Goal: Task Accomplishment & Management: Manage account settings

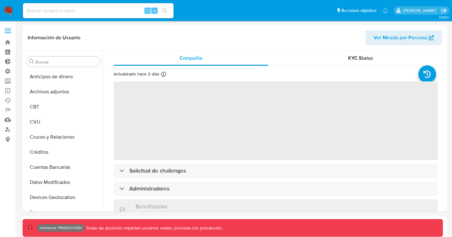
select select "10"
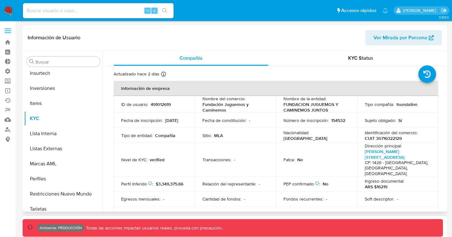
scroll to position [295, 0]
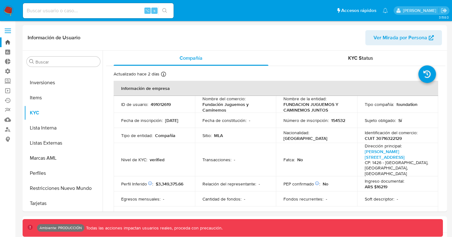
click at [6, 39] on link "Bandeja" at bounding box center [37, 42] width 75 height 10
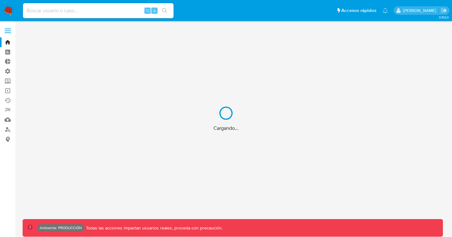
click at [9, 31] on div "Cargando..." at bounding box center [226, 118] width 452 height 237
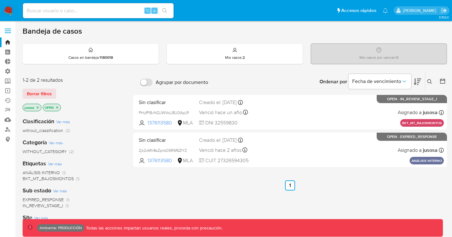
click at [9, 31] on label at bounding box center [8, 30] width 16 height 13
click at [0, 0] on input "checkbox" at bounding box center [0, 0] width 0 height 0
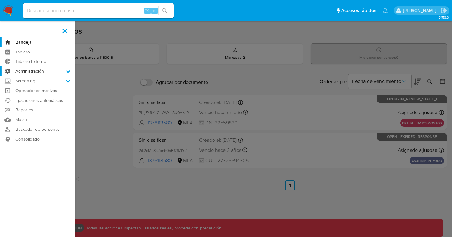
click at [42, 69] on label "Administración" at bounding box center [37, 71] width 75 height 10
click at [0, 0] on input "Administración" at bounding box center [0, 0] width 0 height 0
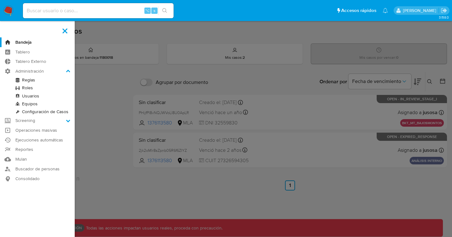
click at [32, 98] on link "Usuarios" at bounding box center [37, 96] width 75 height 8
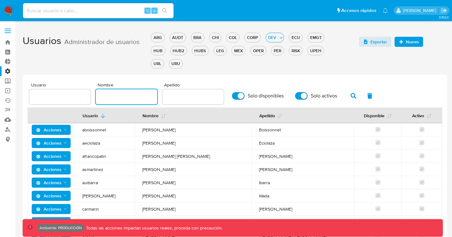
click at [138, 94] on input "text" at bounding box center [127, 97] width 62 height 8
type input "igor"
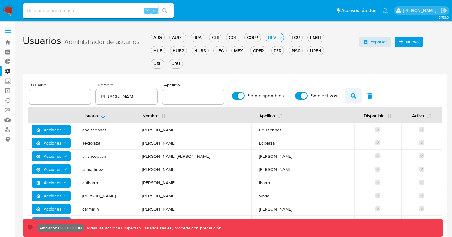
click at [353, 96] on icon "button" at bounding box center [354, 96] width 6 height 6
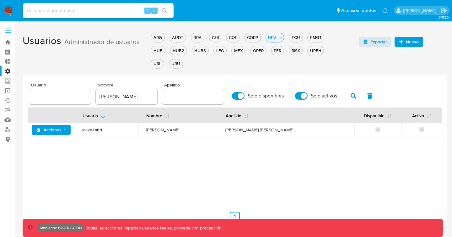
click at [98, 130] on span "ioliveirabri" at bounding box center [106, 130] width 49 height 6
